Goal: Find specific page/section: Find specific page/section

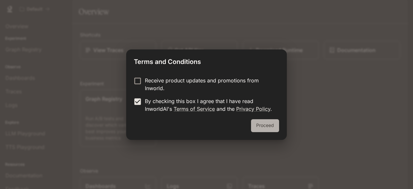
click at [254, 123] on button "Proceed" at bounding box center [265, 125] width 28 height 13
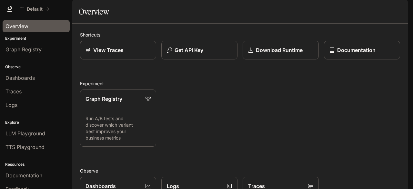
click at [44, 24] on div "Overview" at bounding box center [35, 26] width 61 height 8
click at [113, 60] on link "View Traces" at bounding box center [118, 50] width 77 height 19
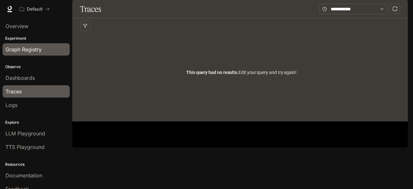
click at [46, 50] on div "Graph Registry" at bounding box center [35, 49] width 61 height 8
